Goal: Find specific page/section: Find specific page/section

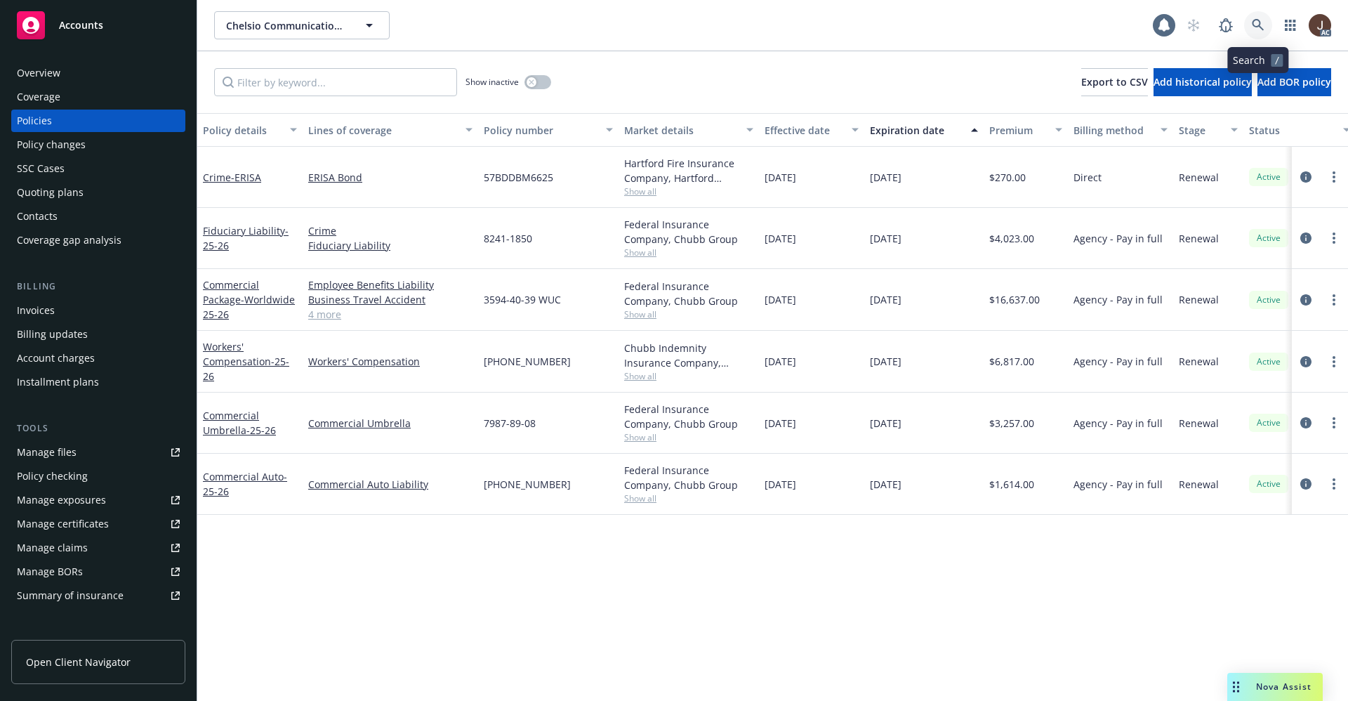
click at [1257, 22] on icon at bounding box center [1258, 25] width 13 height 13
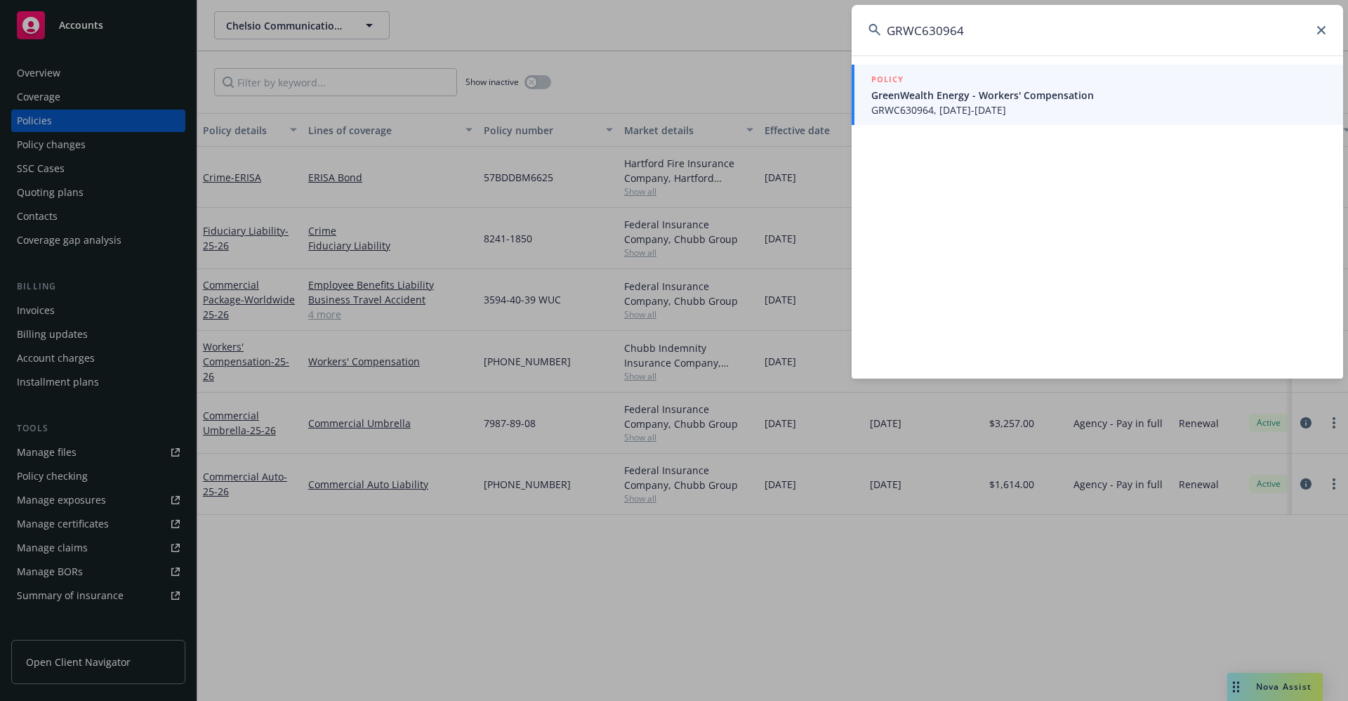
click at [991, 27] on input "GRWC630964" at bounding box center [1097, 30] width 491 height 51
drag, startPoint x: 980, startPoint y: 26, endPoint x: 793, endPoint y: 27, distance: 186.8
click at [793, 27] on div "GRWC630964 POLICY GreenWealth Energy - Workers' Compensation GRWC630964, [DATE]…" at bounding box center [674, 350] width 1348 height 701
paste input "LOWC627425"
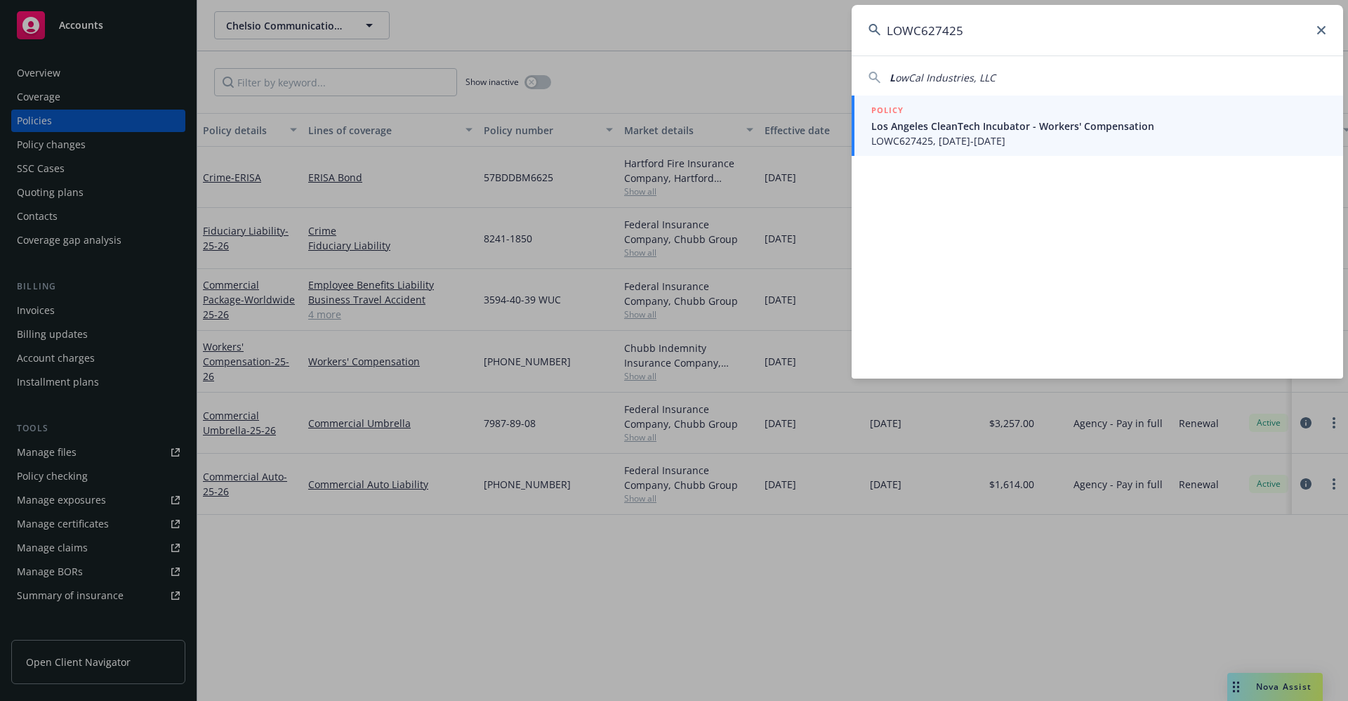
type input "LOWC627425"
click at [1320, 27] on icon at bounding box center [1321, 30] width 8 height 8
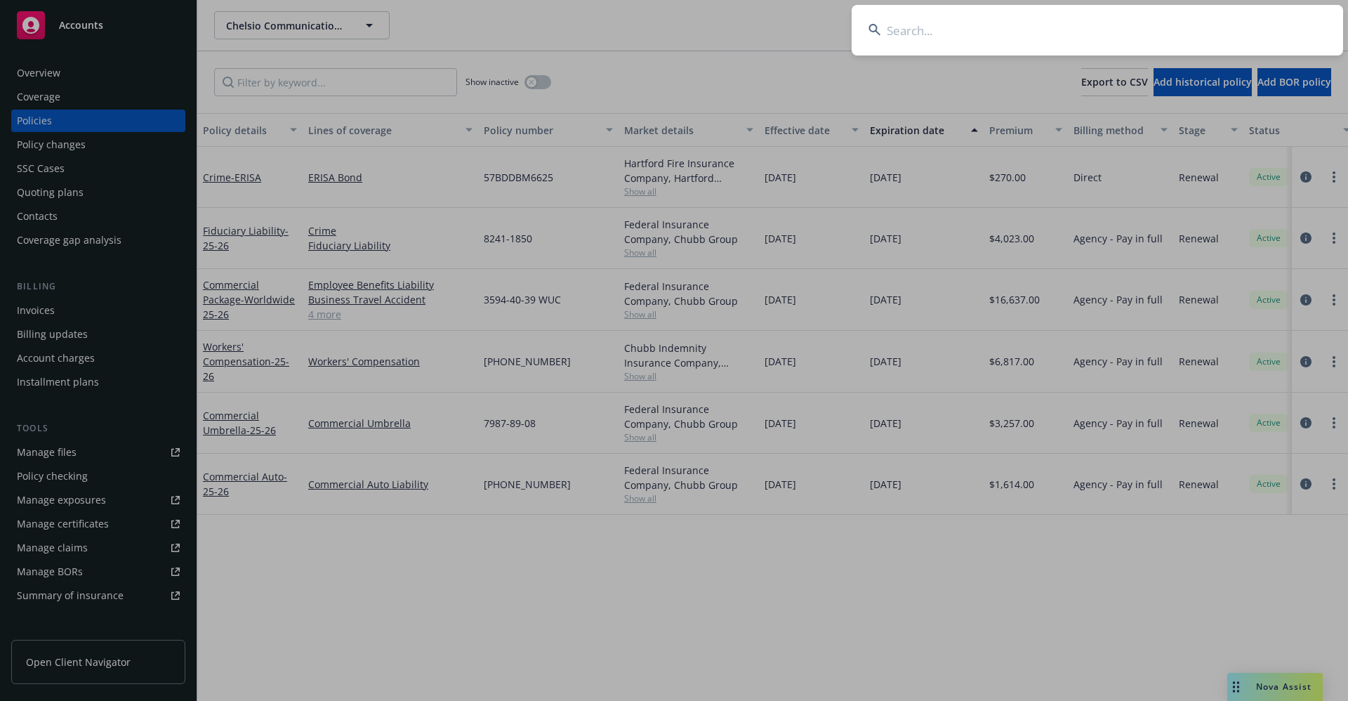
click at [951, 37] on input at bounding box center [1097, 30] width 491 height 51
paste input "4032477 00"
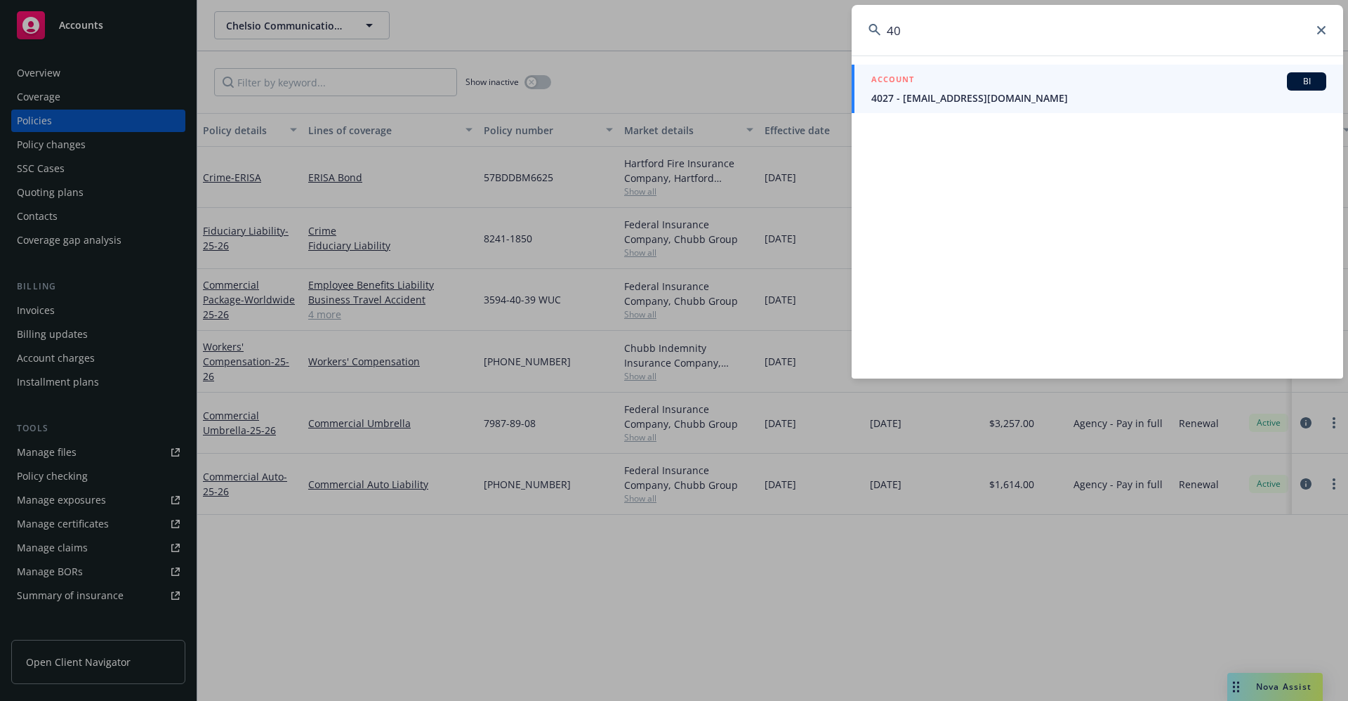
type input "4"
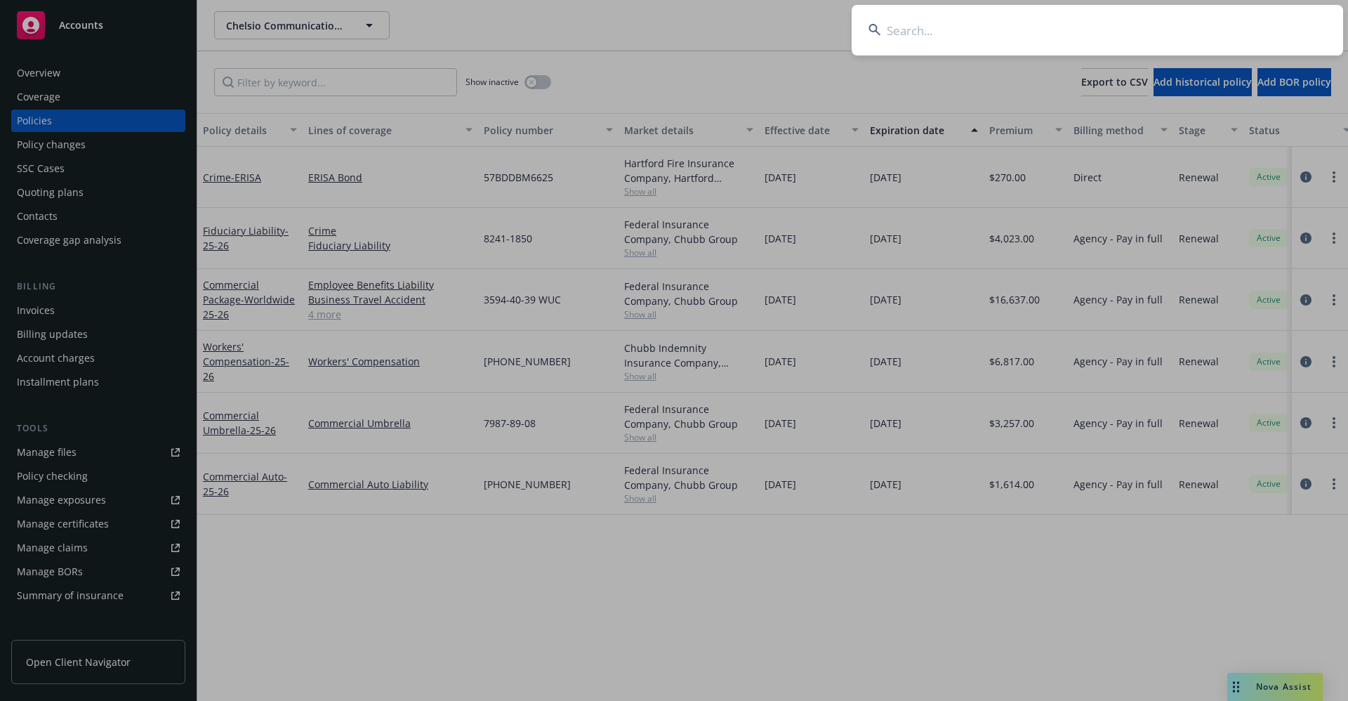
paste input "AMERICAN SOCIETY FOR [MEDICAL_DATA]"
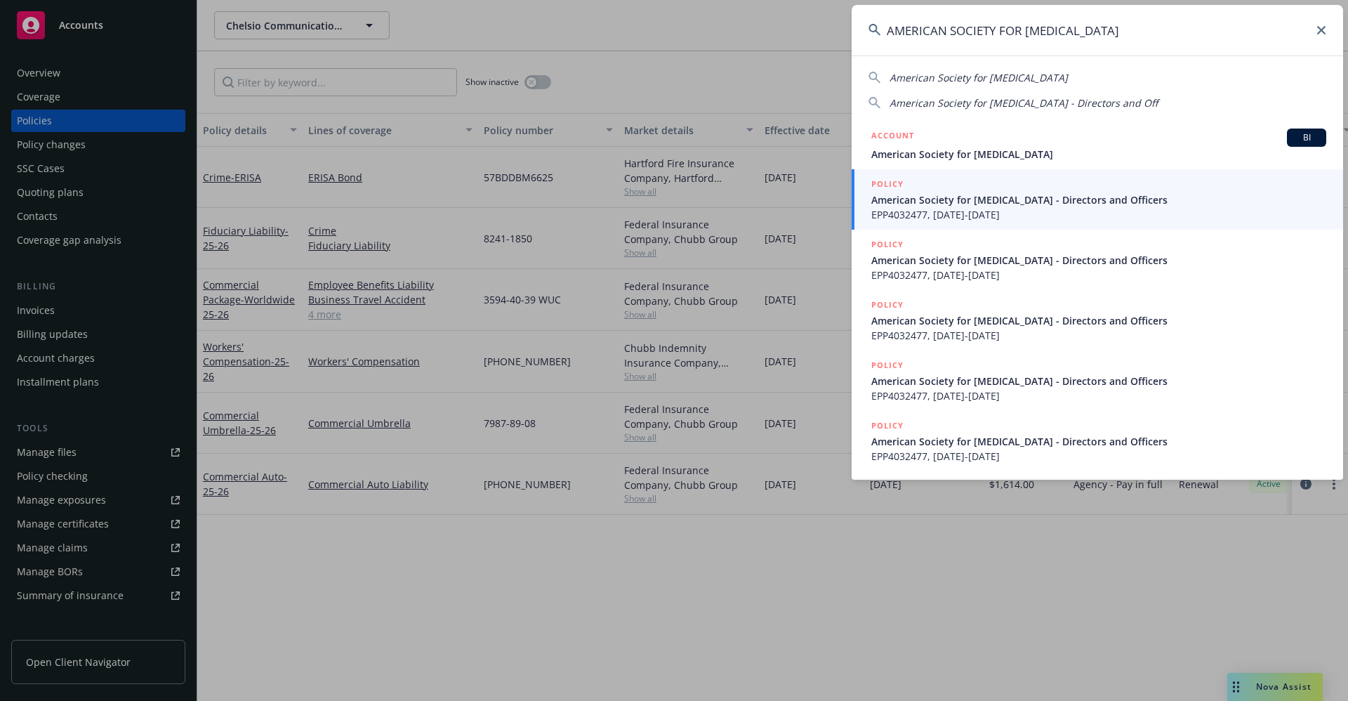
drag, startPoint x: 1128, startPoint y: 27, endPoint x: 856, endPoint y: 26, distance: 272.4
click at [910, 26] on input "AMERICAN SOCIETY FOR [MEDICAL_DATA]" at bounding box center [1097, 30] width 491 height 51
click at [849, 26] on div "AMERICAN SOCIETY FOR [MEDICAL_DATA] American Society for [MEDICAL_DATA] America…" at bounding box center [674, 350] width 1348 height 701
drag, startPoint x: 1117, startPoint y: 30, endPoint x: 889, endPoint y: 25, distance: 228.2
click at [889, 25] on input "AMERICAN SOCIETY FOR [MEDICAL_DATA]" at bounding box center [1097, 30] width 491 height 51
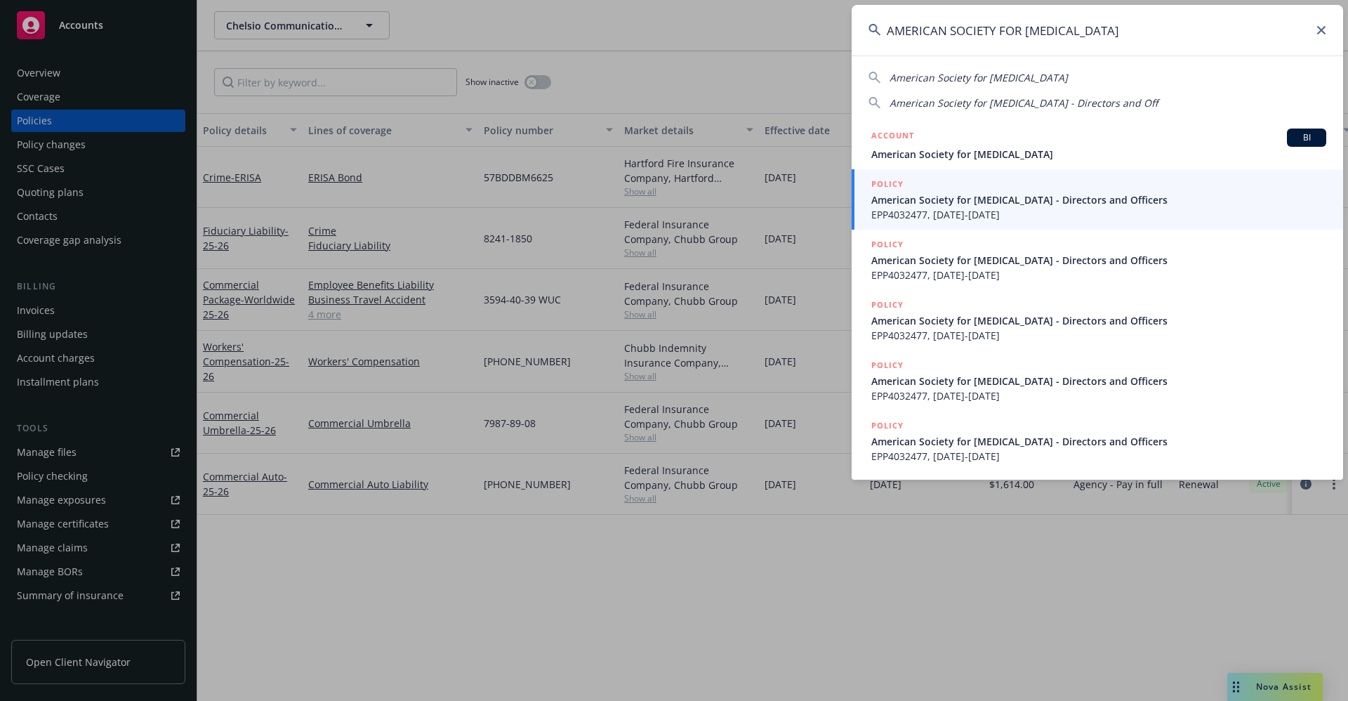
paste input "EPP E450070 05-01"
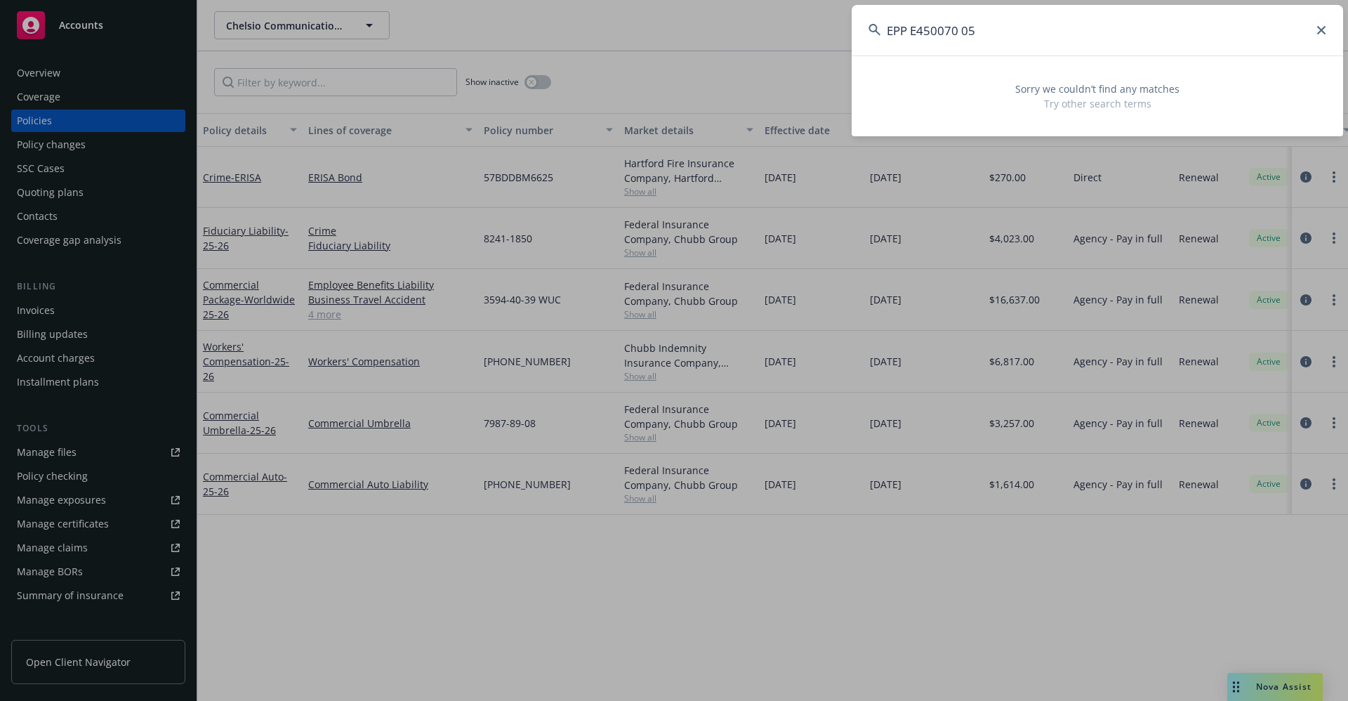
click at [909, 27] on input "EPP E450070 05" at bounding box center [1097, 30] width 491 height 51
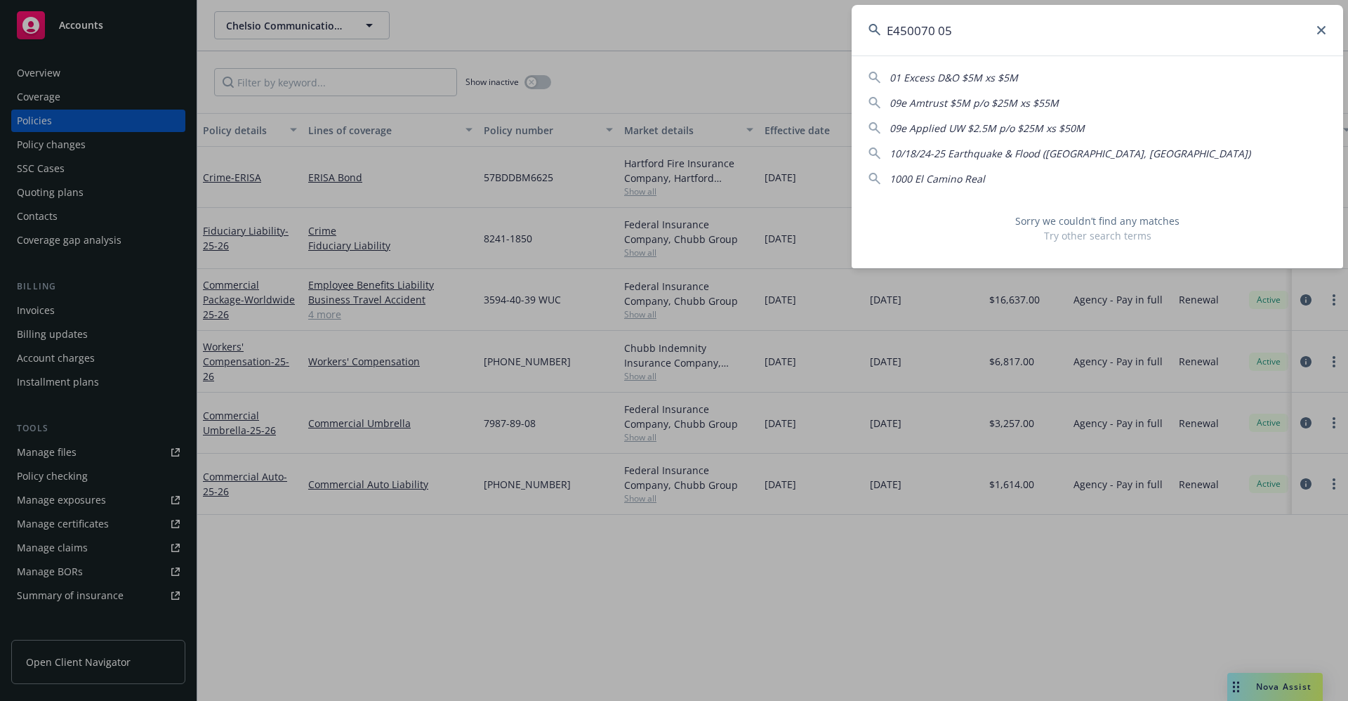
click at [983, 29] on input "E450070 05" at bounding box center [1097, 30] width 491 height 51
click at [891, 29] on input "E450070" at bounding box center [1097, 30] width 491 height 51
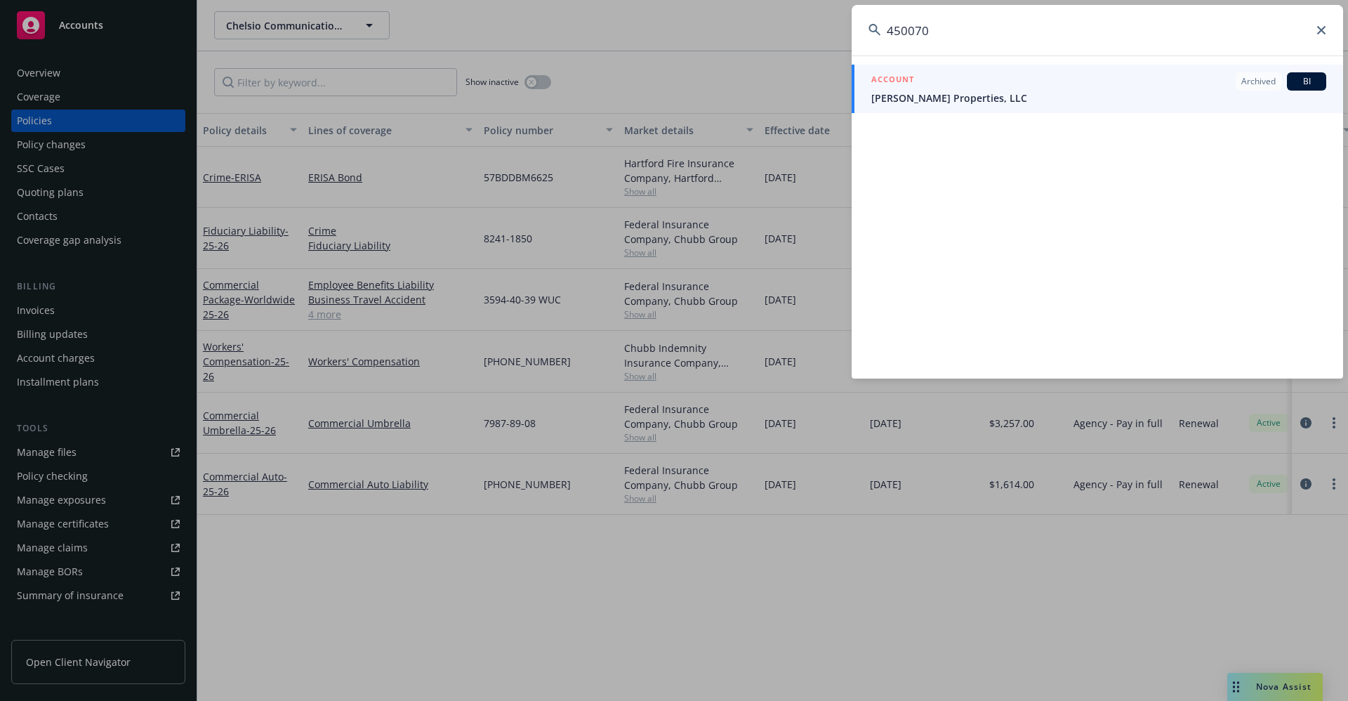
drag, startPoint x: 953, startPoint y: 36, endPoint x: 846, endPoint y: 33, distance: 106.8
click at [847, 33] on div "450070 ACCOUNT Archived BI [PERSON_NAME] Properties, LLC" at bounding box center [674, 350] width 1348 height 701
paste input "[PERSON_NAME] CHARTER SCHOOL FOUN"
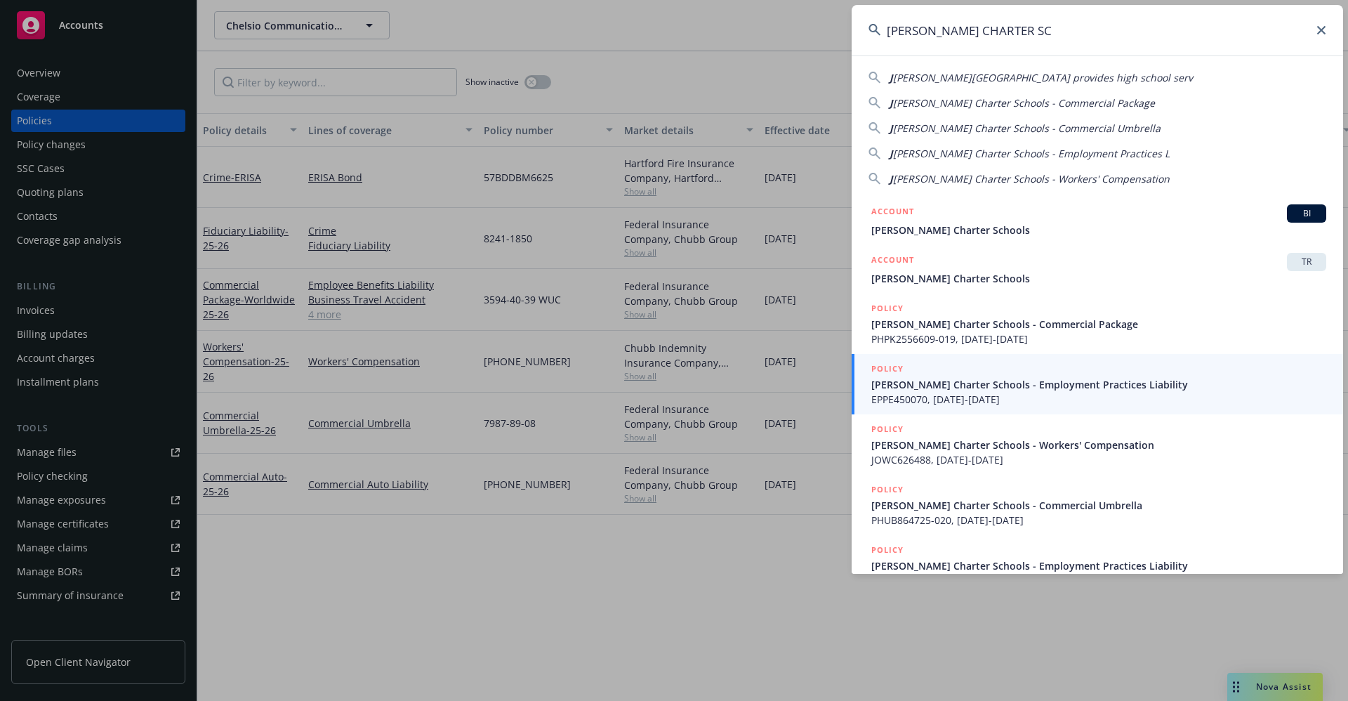
type input "[PERSON_NAME] CHARTER SC"
